Goal: Task Accomplishment & Management: Manage account settings

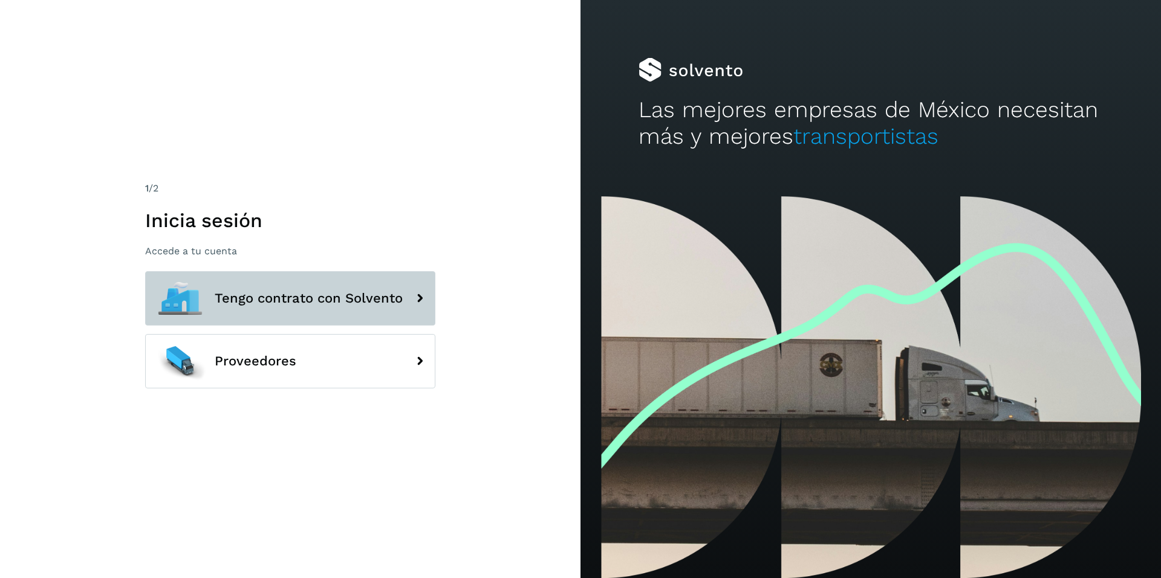
click at [299, 306] on span "Tengo contrato con Solvento" at bounding box center [309, 298] width 188 height 15
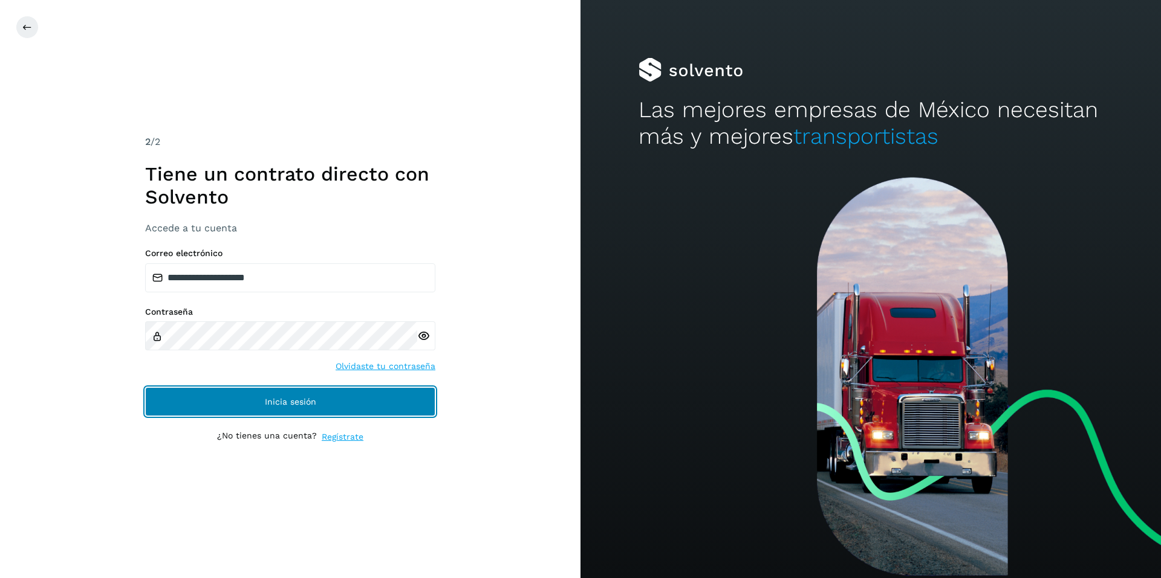
click at [273, 400] on span "Inicia sesión" at bounding box center [290, 402] width 51 height 8
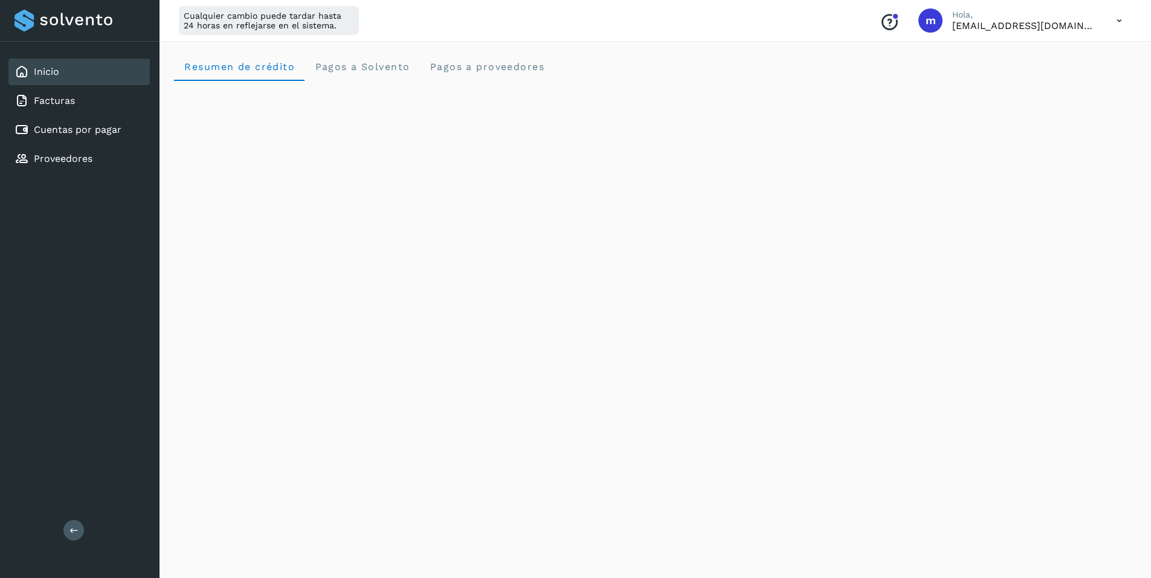
click at [1115, 21] on icon at bounding box center [1119, 20] width 25 height 25
click at [1031, 81] on div "Cerrar sesión" at bounding box center [1060, 77] width 144 height 23
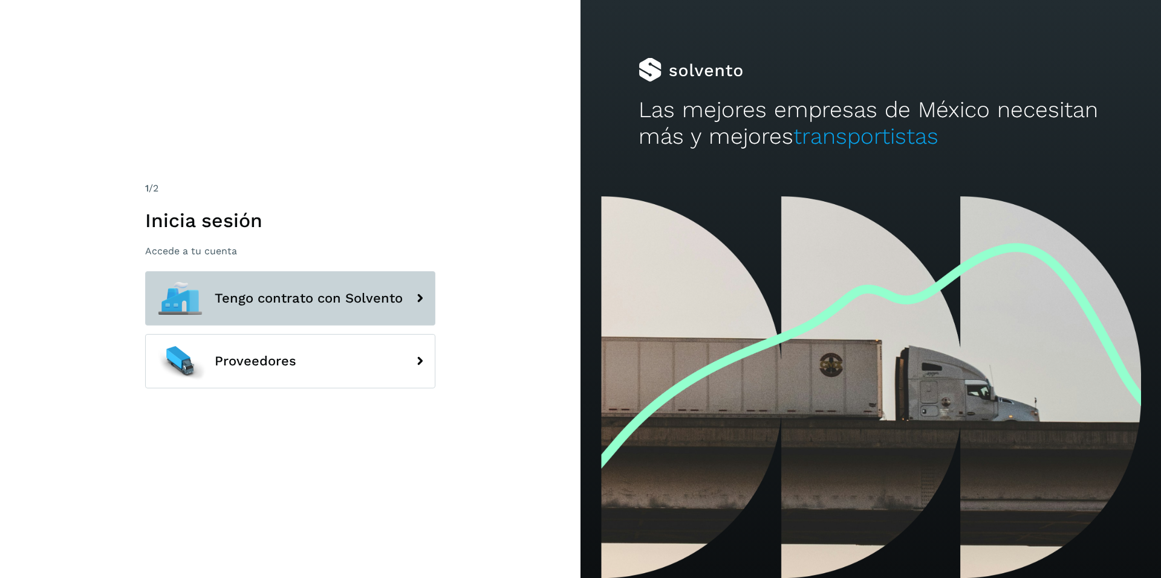
click at [279, 308] on button "Tengo contrato con Solvento" at bounding box center [290, 298] width 290 height 54
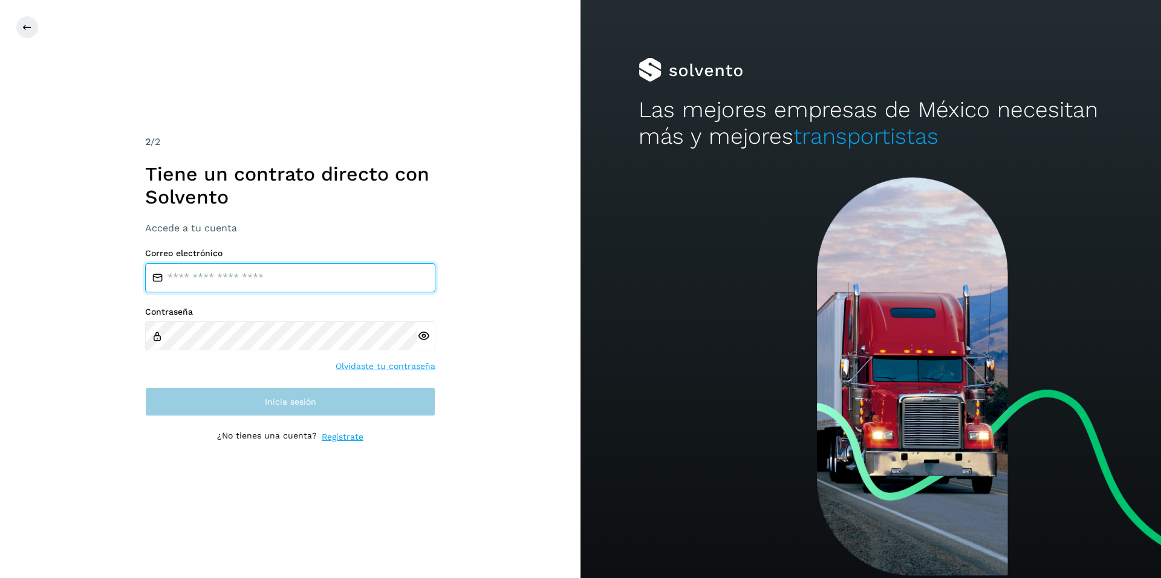
type input "**********"
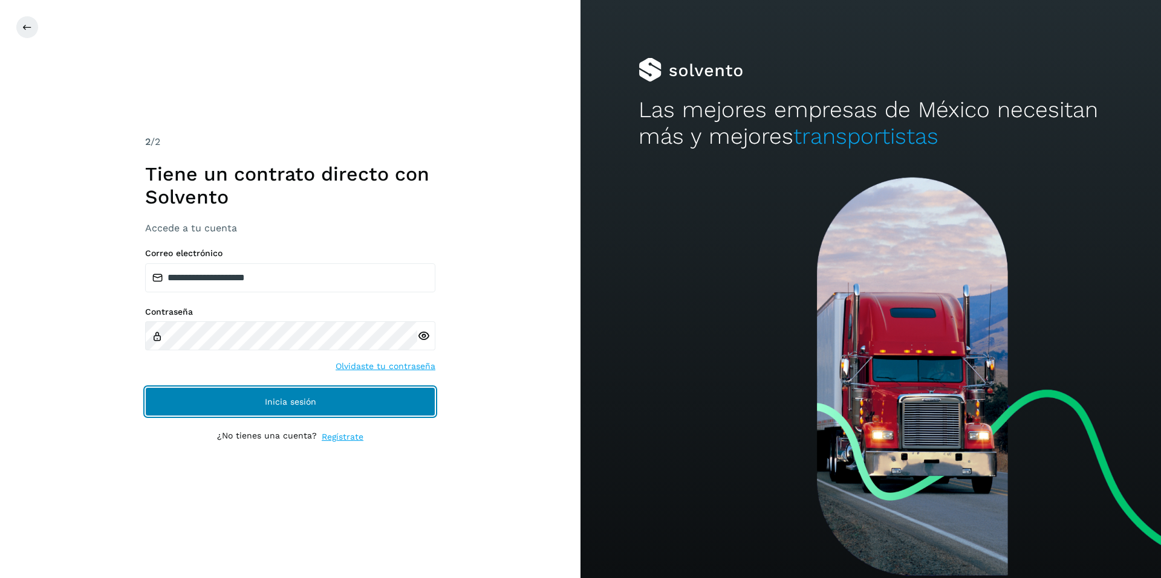
click at [292, 401] on span "Inicia sesión" at bounding box center [290, 402] width 51 height 8
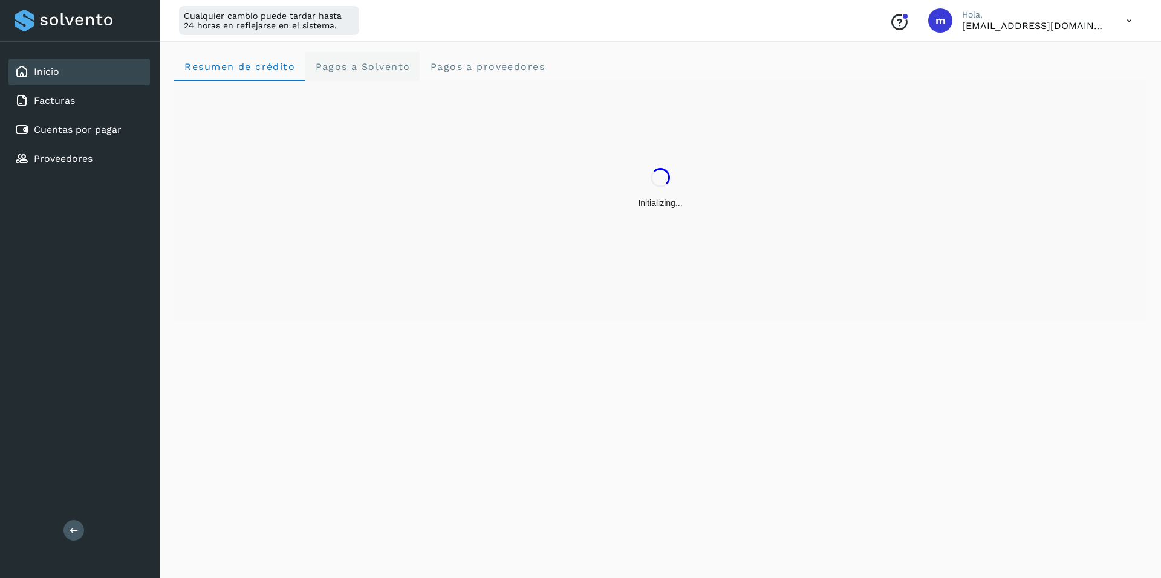
click at [359, 68] on span "Pagos a Solvento" at bounding box center [362, 66] width 96 height 11
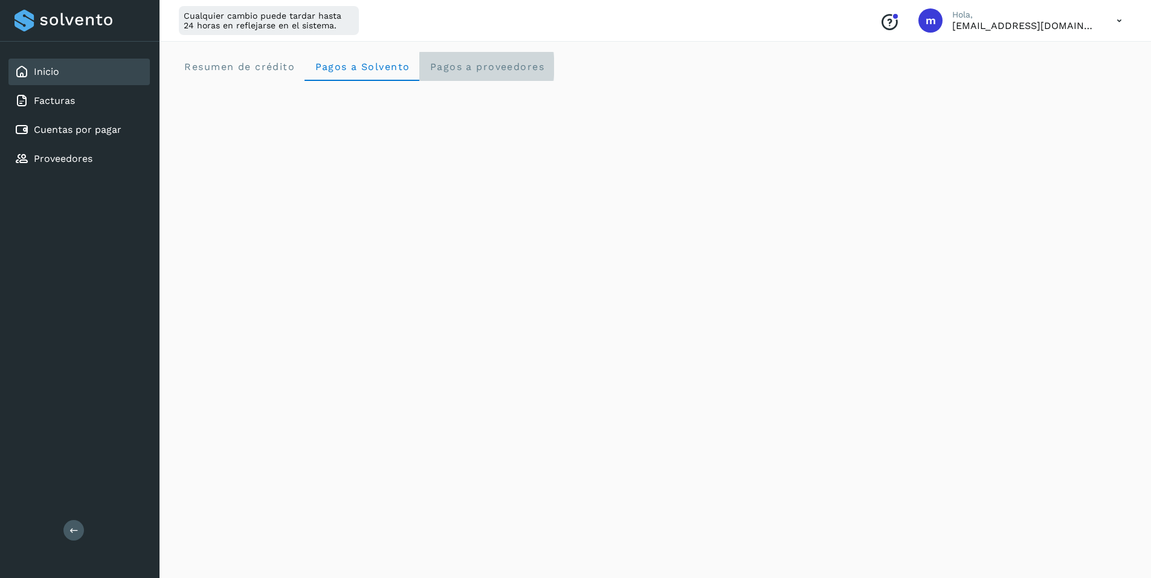
click at [453, 65] on span "Pagos a proveedores" at bounding box center [486, 66] width 115 height 11
click at [1116, 19] on icon at bounding box center [1119, 20] width 25 height 25
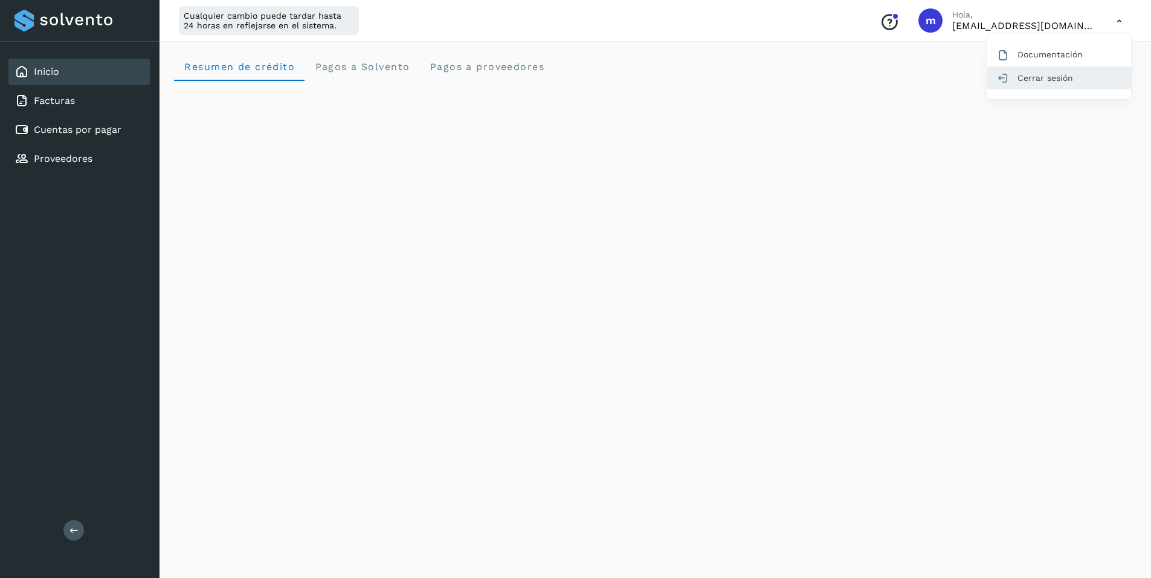
click at [1030, 77] on div "Cerrar sesión" at bounding box center [1060, 77] width 144 height 23
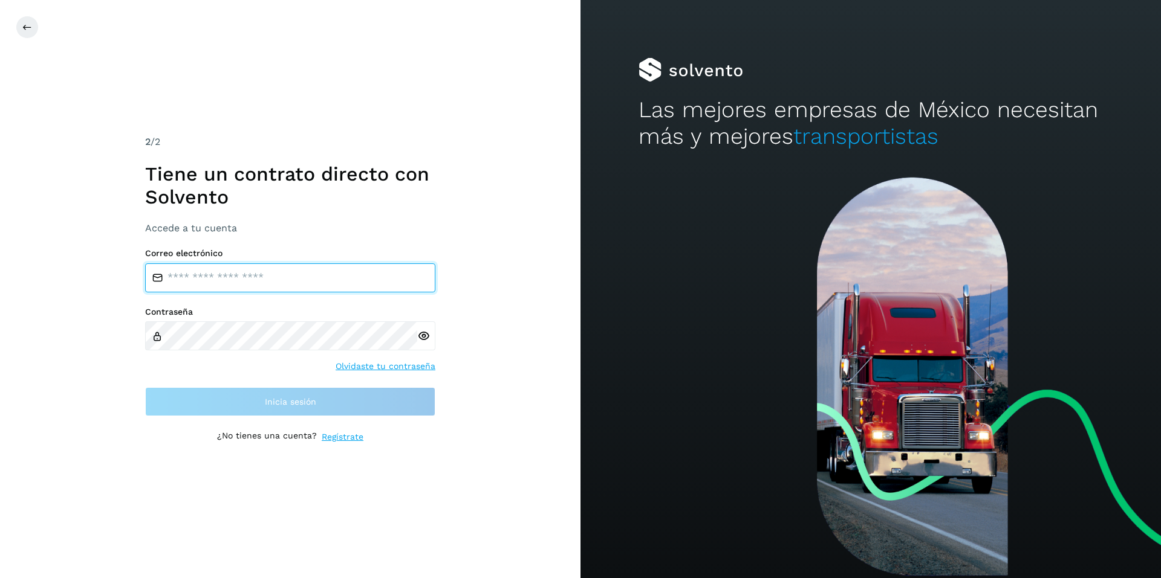
type input "**********"
